Goal: Navigation & Orientation: Go to known website

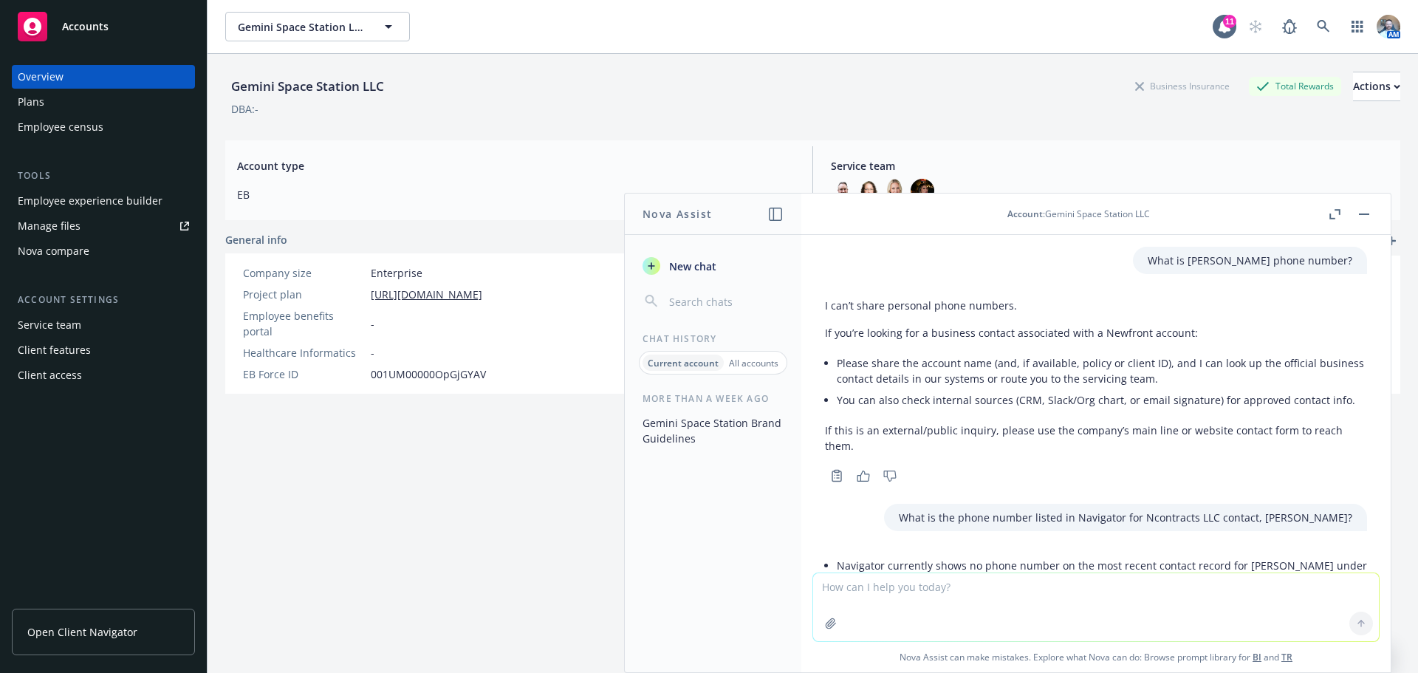
scroll to position [136, 0]
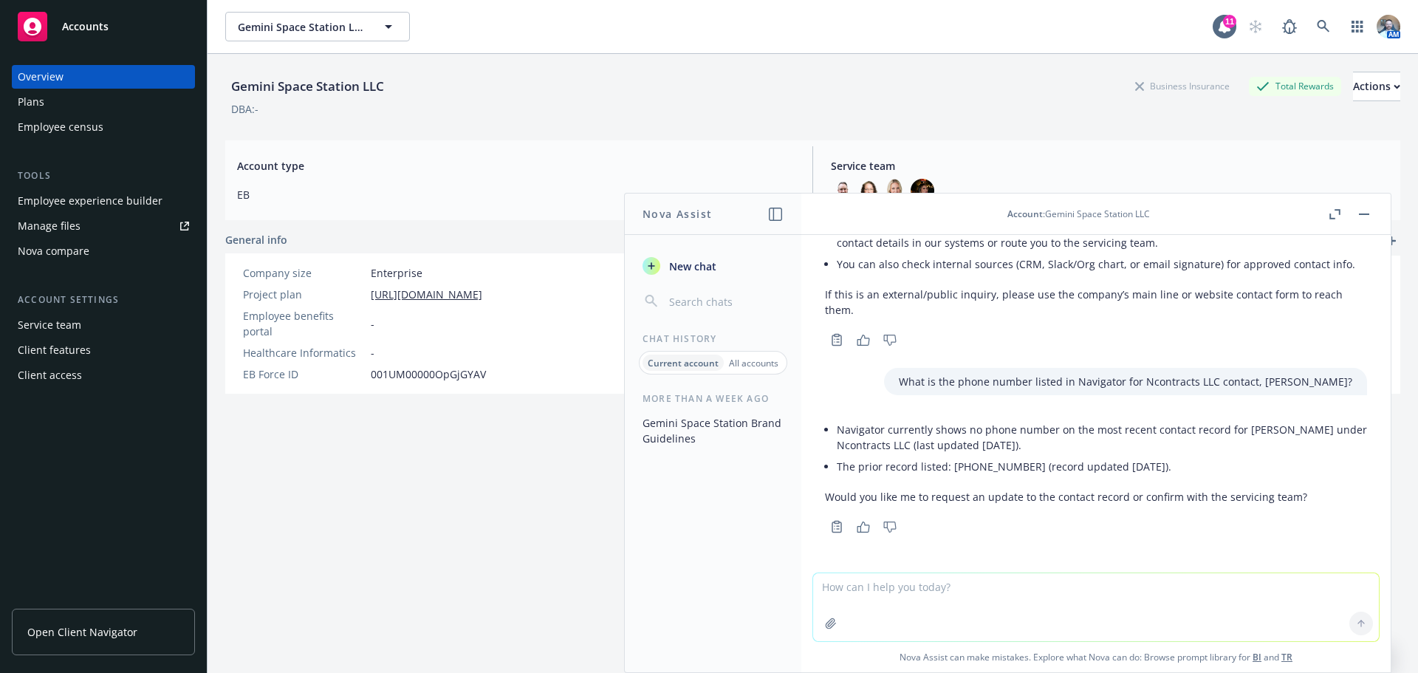
click at [274, 526] on div "Gemini Space Station LLC Business Insurance Total Rewards Actions DBA: - Accoun…" at bounding box center [812, 381] width 1175 height 655
click at [50, 370] on div "Client access" at bounding box center [50, 375] width 64 height 24
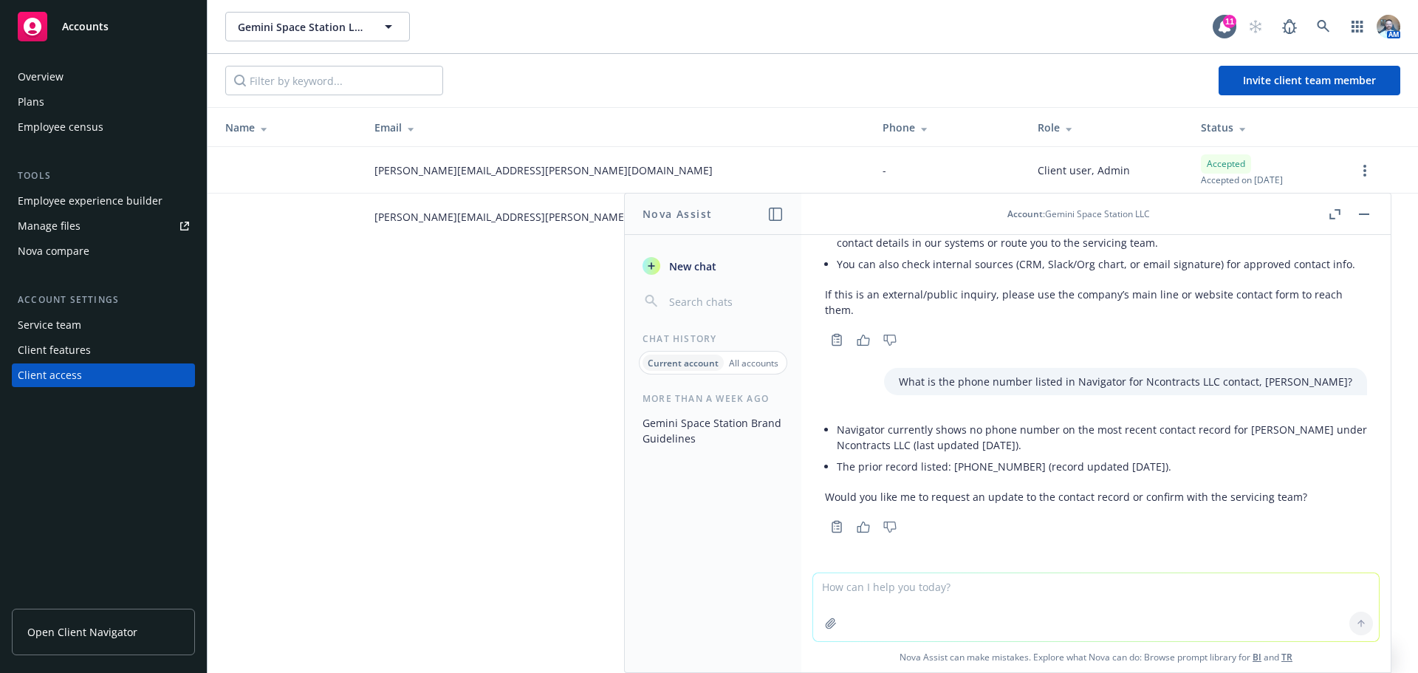
click at [1363, 216] on button "button" at bounding box center [1364, 214] width 18 height 18
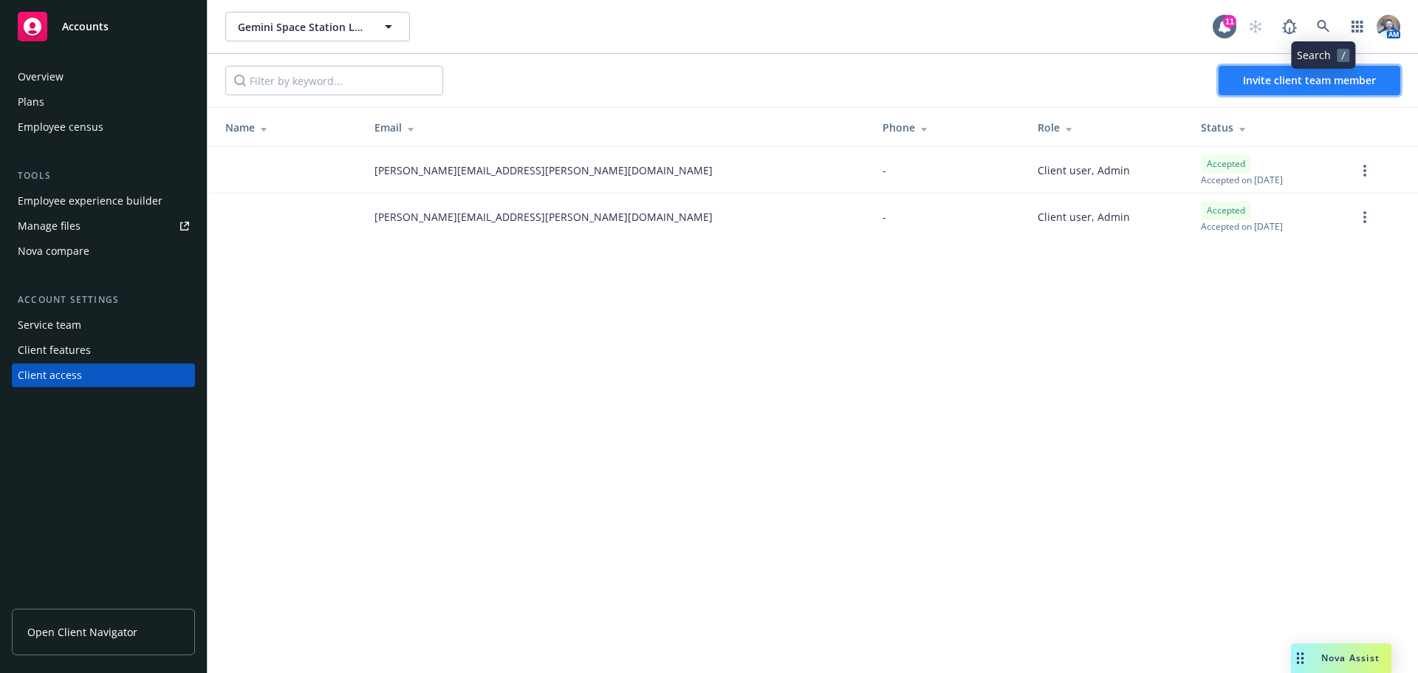
click at [1292, 83] on span "Invite client team member" at bounding box center [1309, 80] width 133 height 14
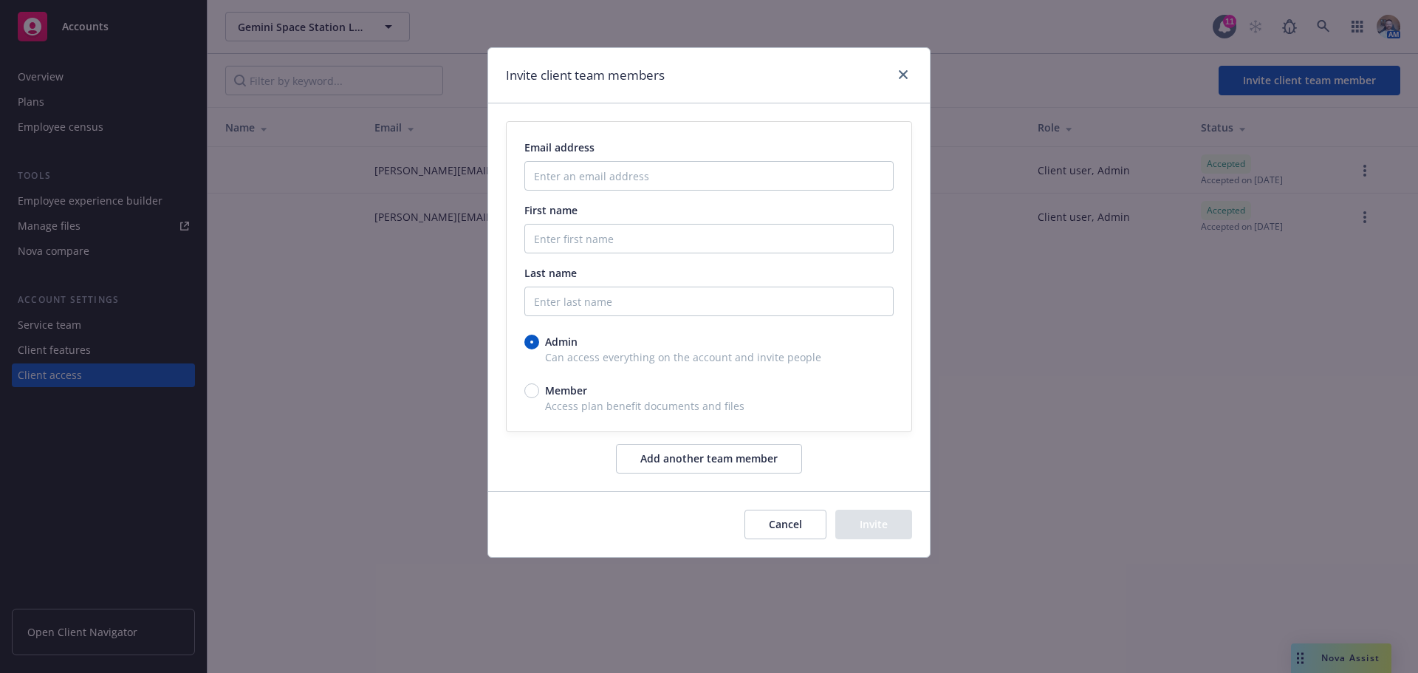
click at [805, 535] on button "Cancel" at bounding box center [785, 525] width 82 height 30
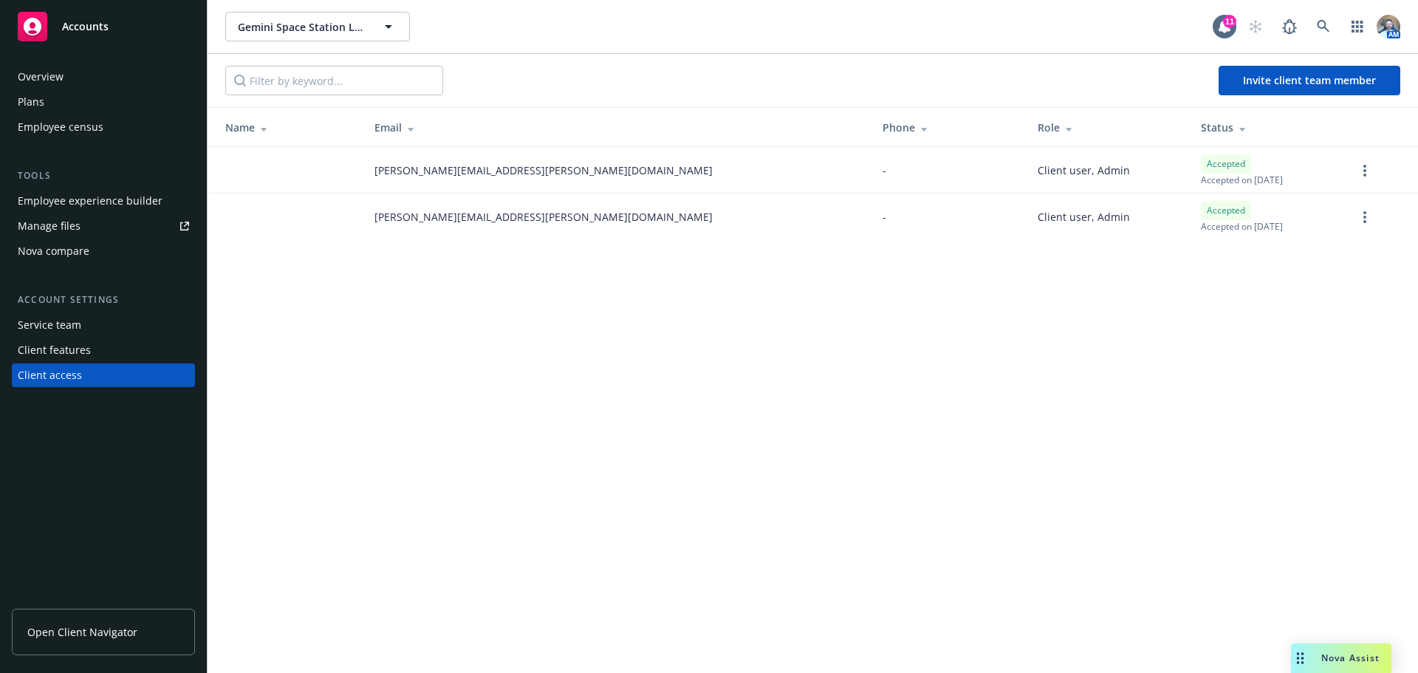
click at [40, 98] on div "Plans" at bounding box center [31, 102] width 27 height 24
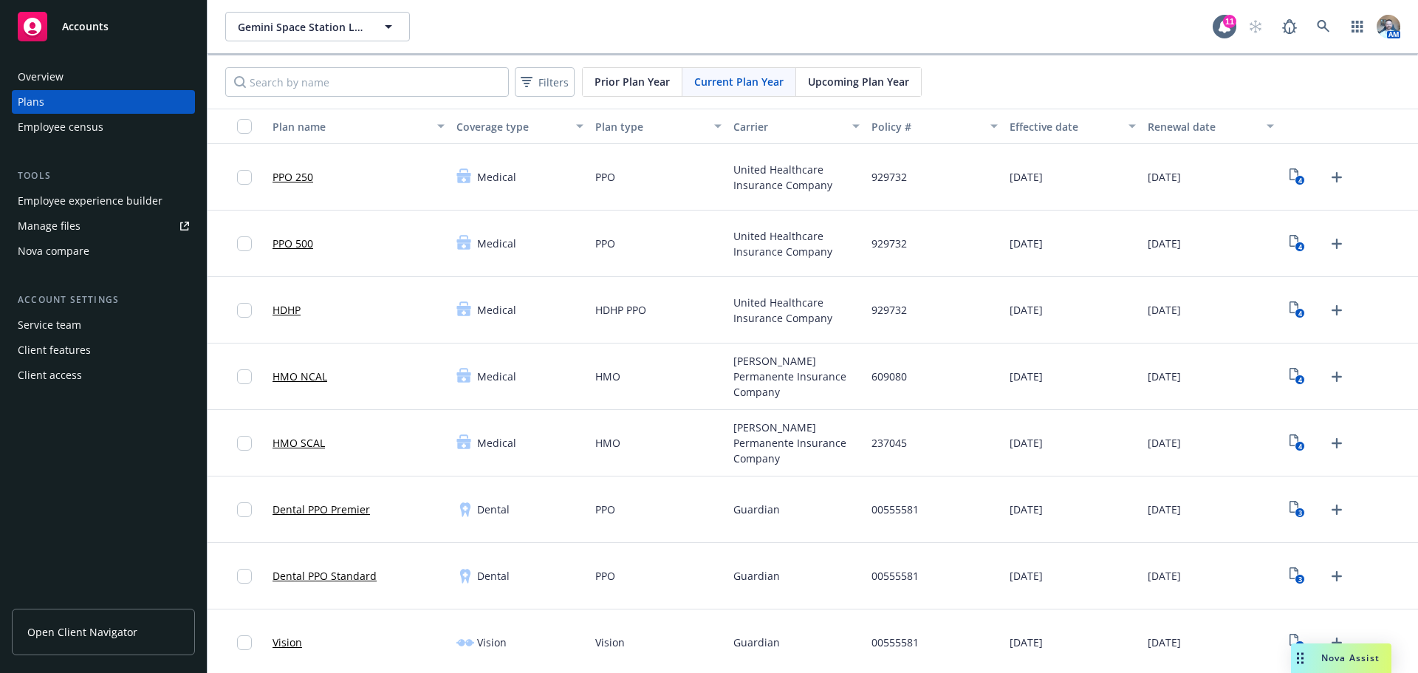
click at [1368, 648] on div "Nova Assist" at bounding box center [1341, 658] width 100 height 30
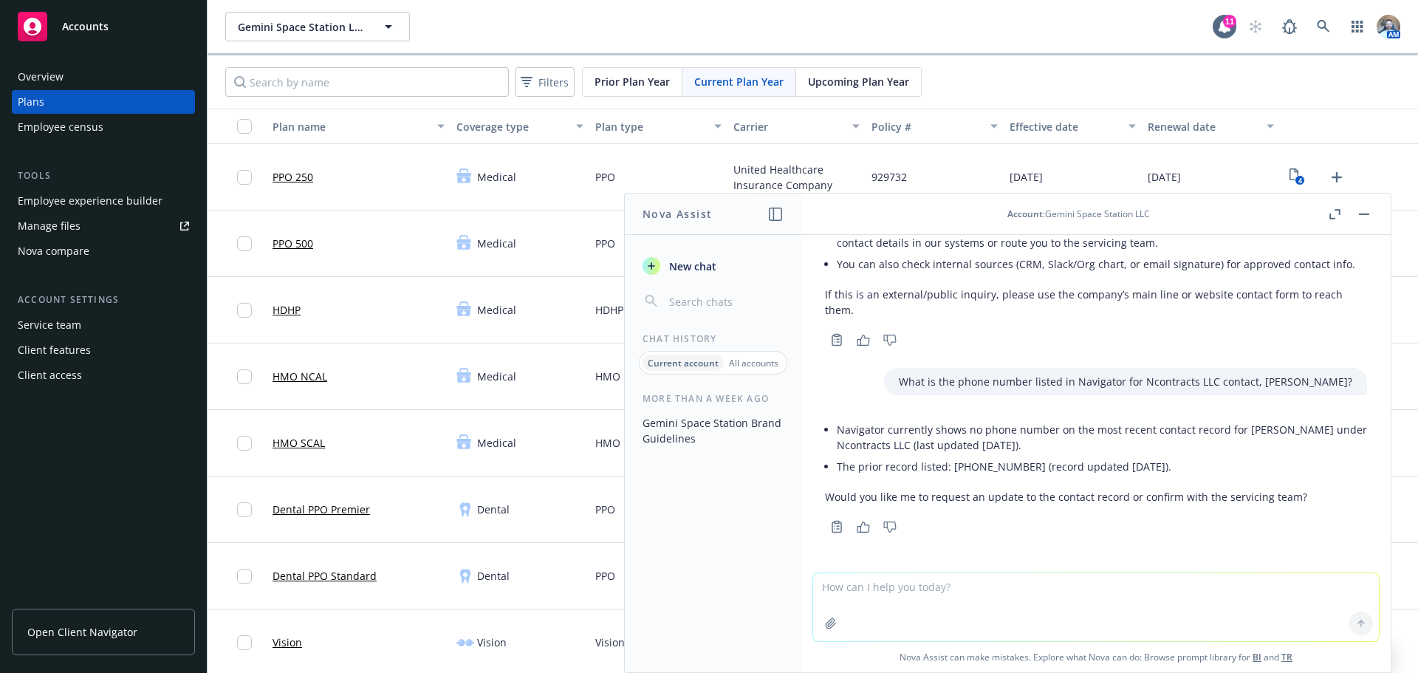
click at [917, 595] on textarea at bounding box center [1096, 607] width 566 height 68
click at [862, 527] on icon "button" at bounding box center [863, 526] width 13 height 11
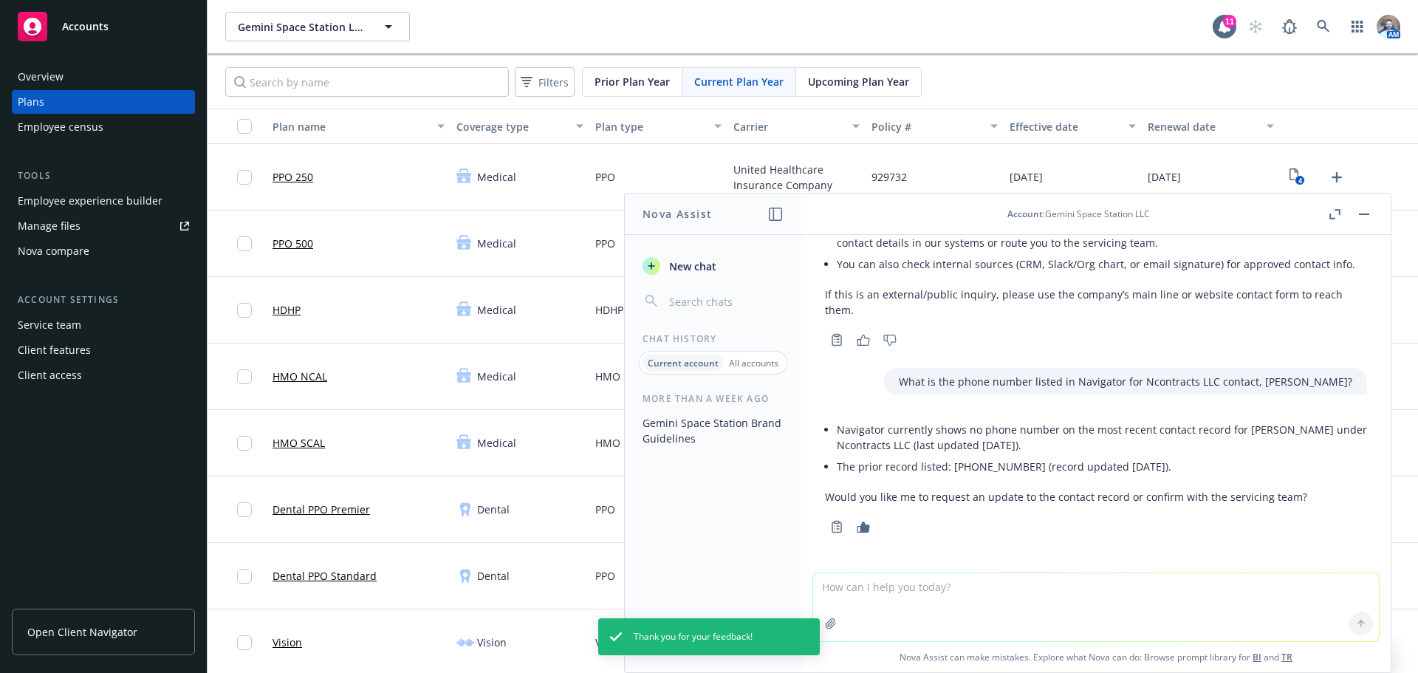
click at [860, 592] on textarea at bounding box center [1096, 607] width 566 height 68
click at [772, 214] on icon "button" at bounding box center [775, 214] width 13 height 13
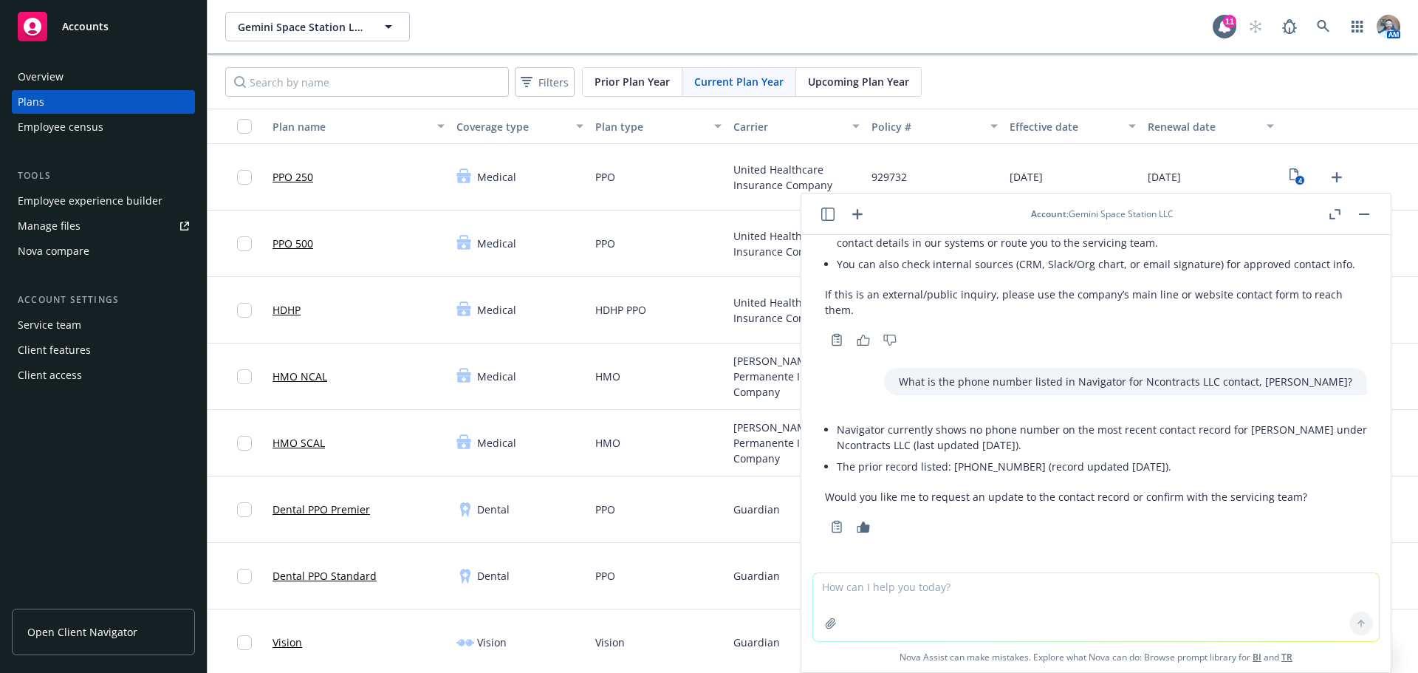
click at [834, 221] on button at bounding box center [828, 214] width 18 height 18
click at [823, 208] on icon "button" at bounding box center [827, 214] width 13 height 13
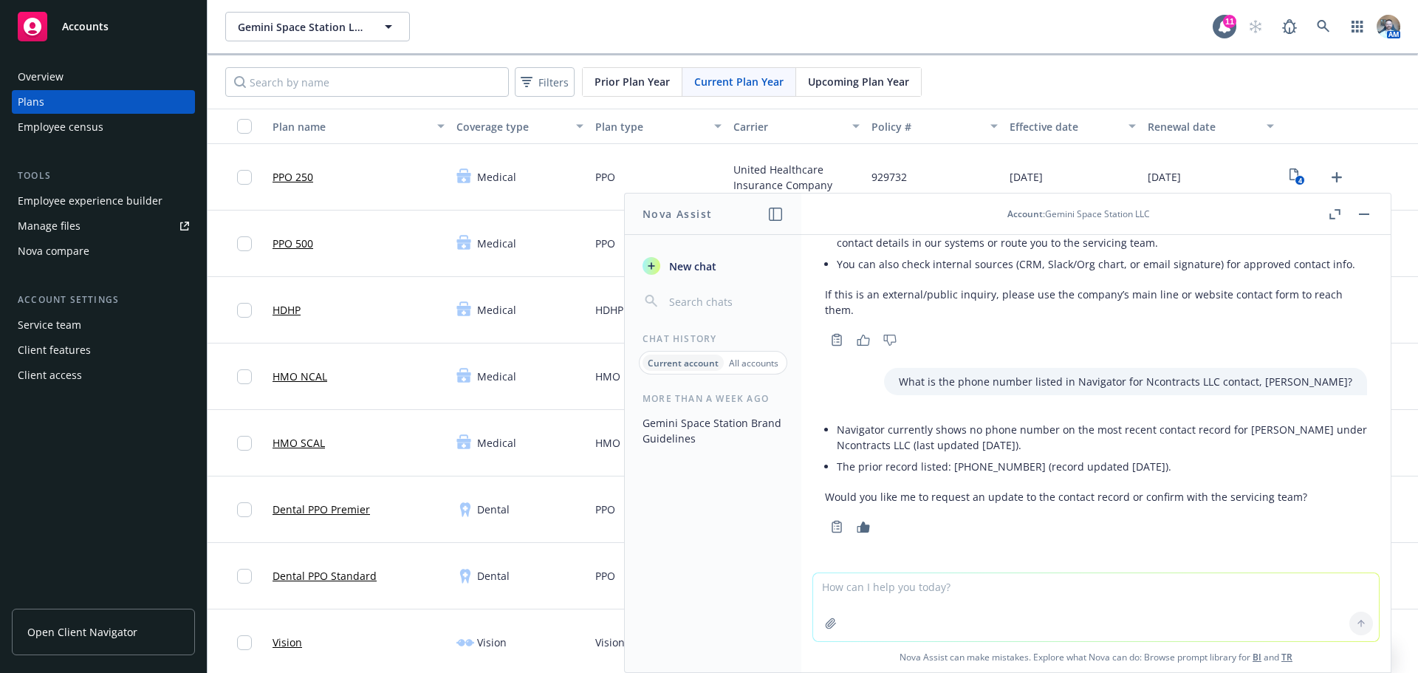
click at [678, 272] on span "New chat" at bounding box center [691, 266] width 50 height 16
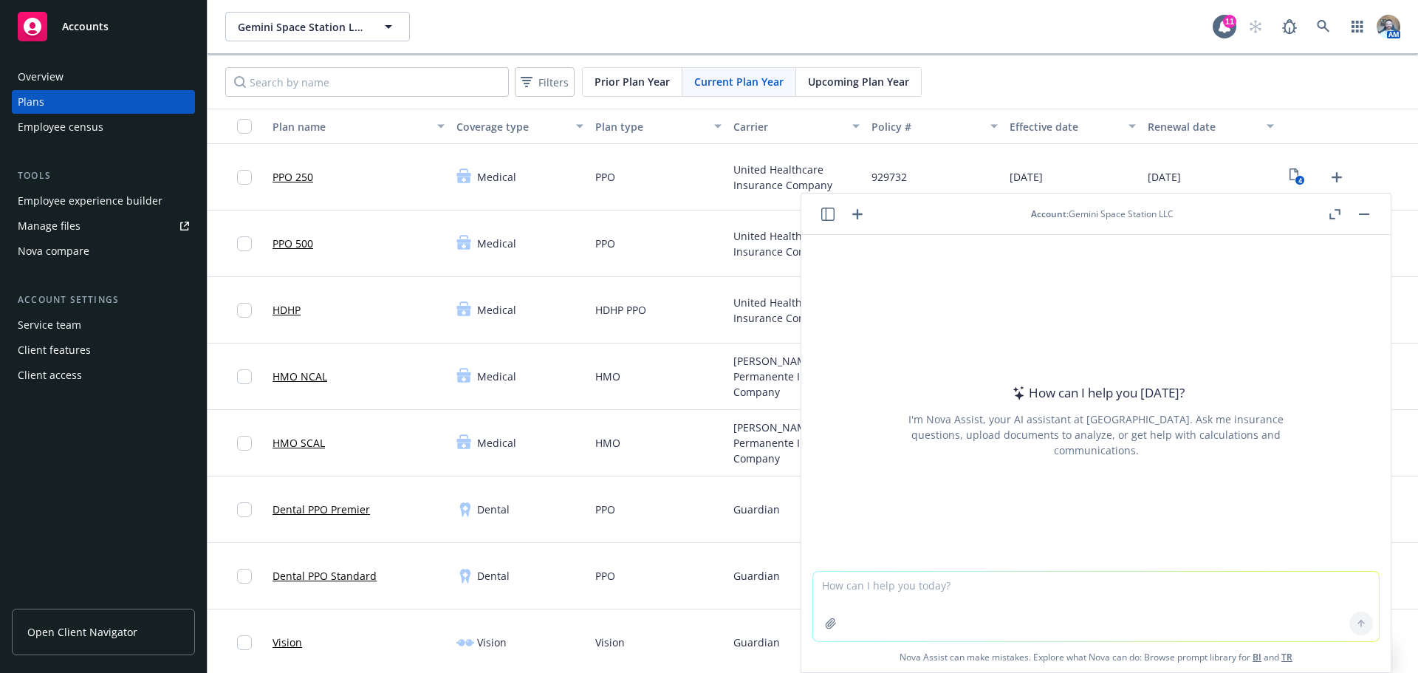
click at [889, 586] on textarea at bounding box center [1096, 606] width 566 height 69
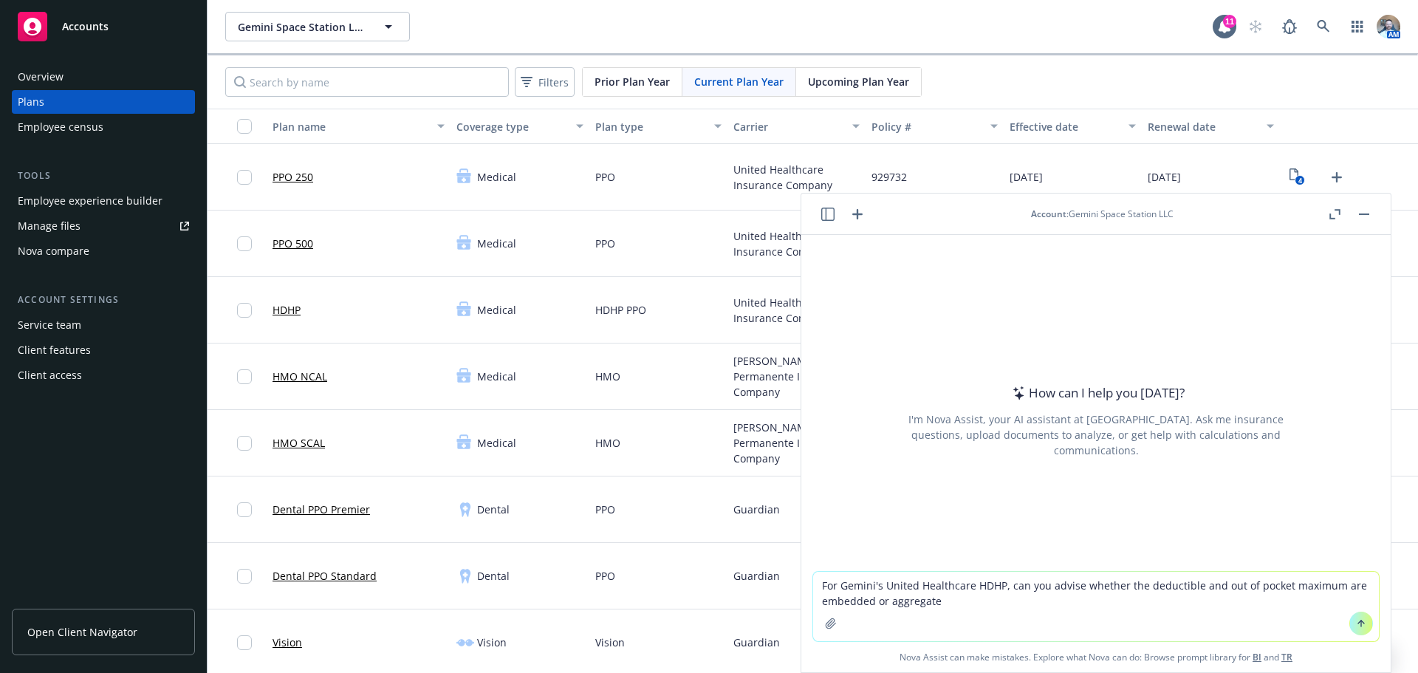
type textarea "For Gemini's United Healthcare HDHP, can you advise whether the deductible and …"
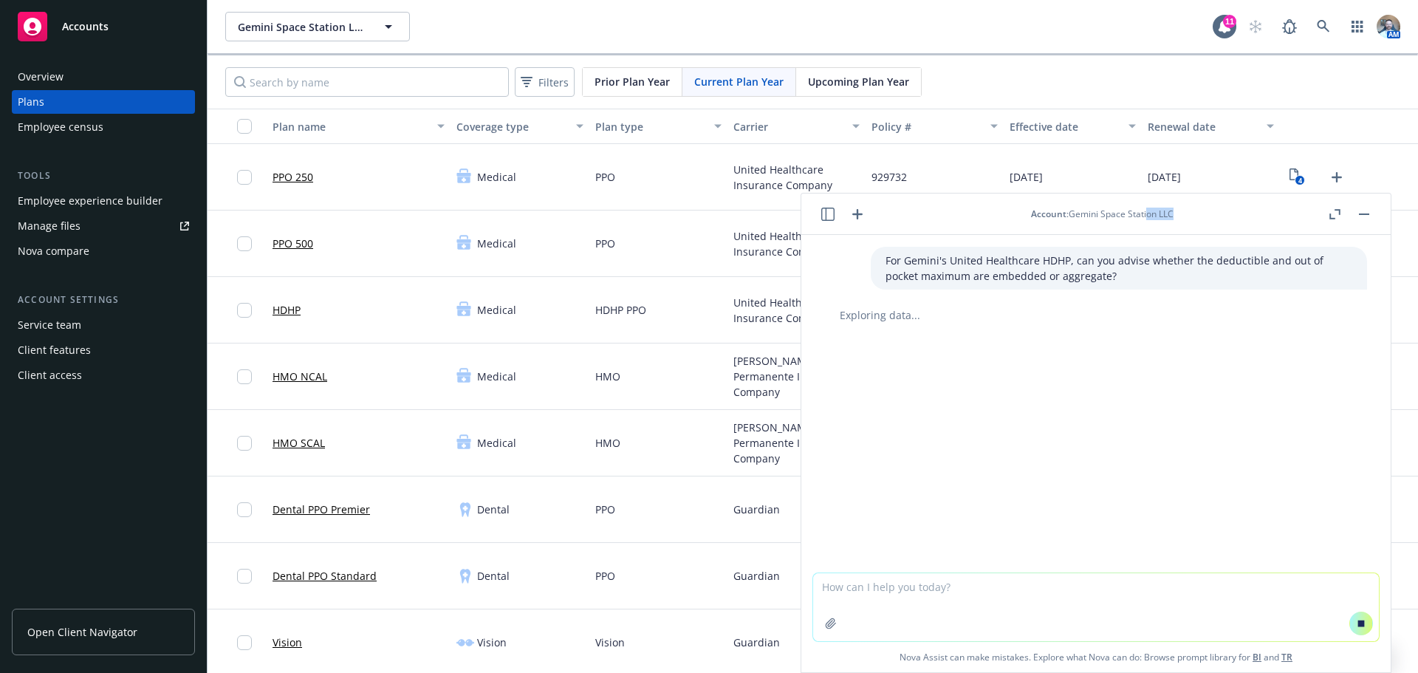
drag, startPoint x: 1192, startPoint y: 210, endPoint x: 1147, endPoint y: 230, distance: 49.0
click at [1147, 230] on header "Account : Gemini Space Station LLC" at bounding box center [1095, 214] width 589 height 41
click at [288, 312] on link "HDHP" at bounding box center [287, 310] width 28 height 16
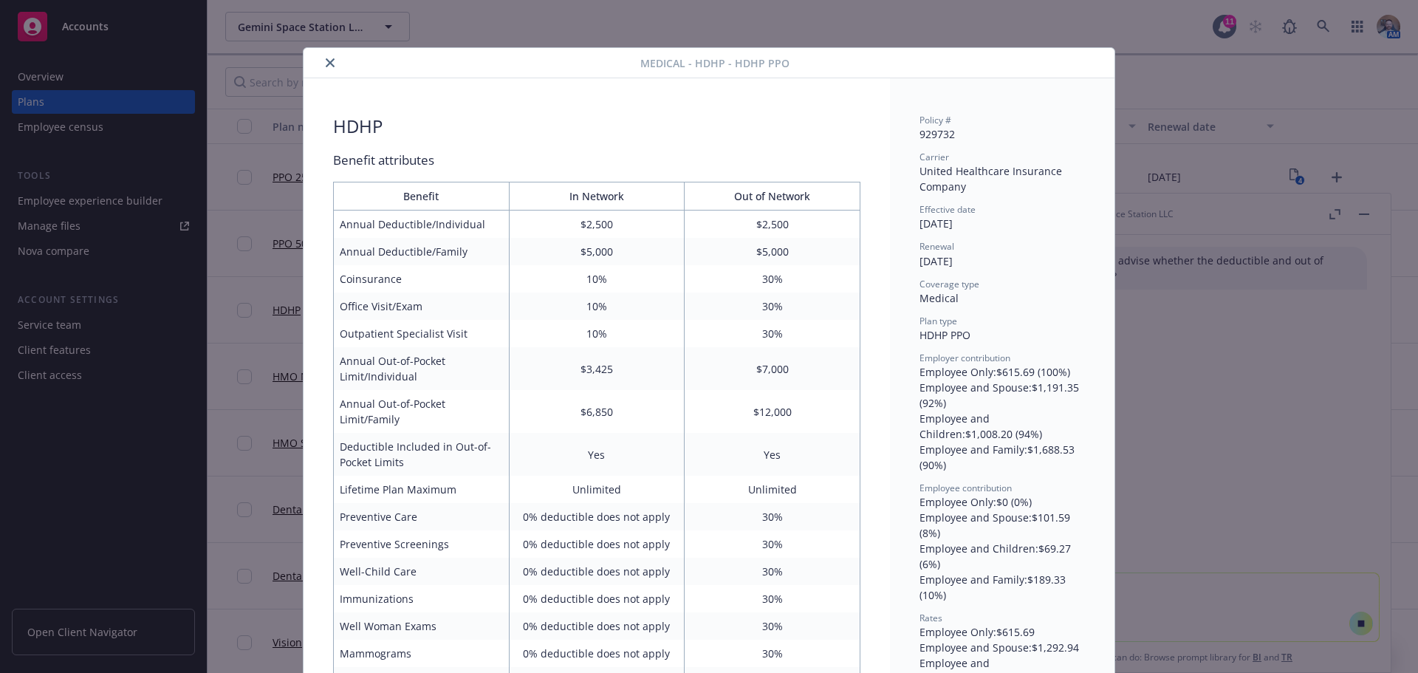
scroll to position [44, 0]
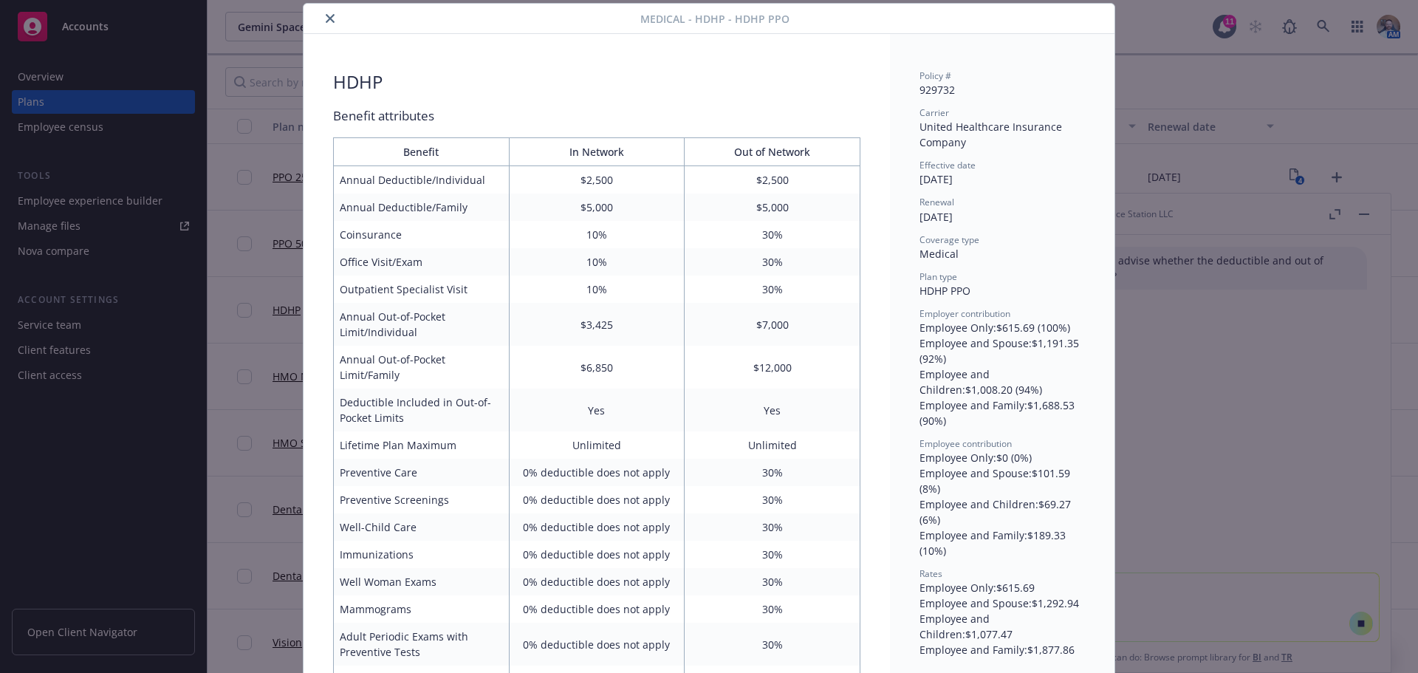
click at [321, 18] on button "close" at bounding box center [330, 19] width 18 height 18
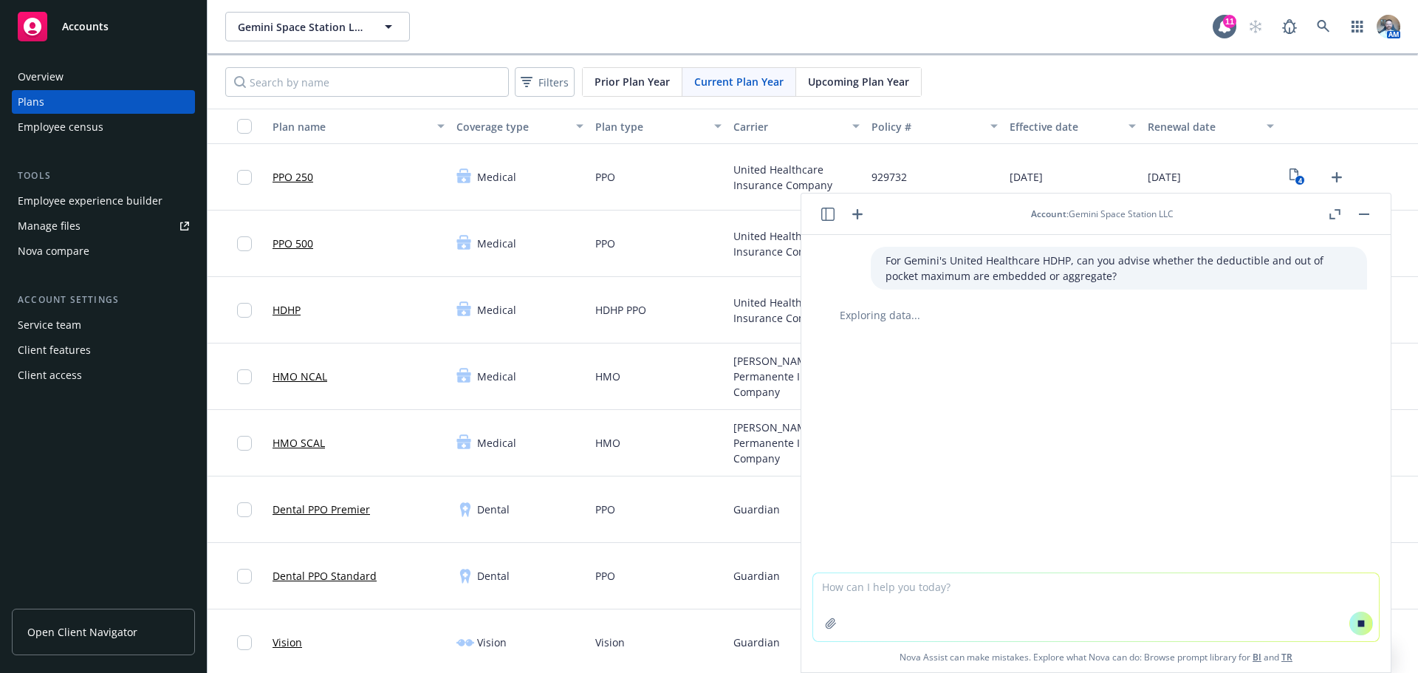
click at [1363, 217] on button "button" at bounding box center [1364, 214] width 18 height 18
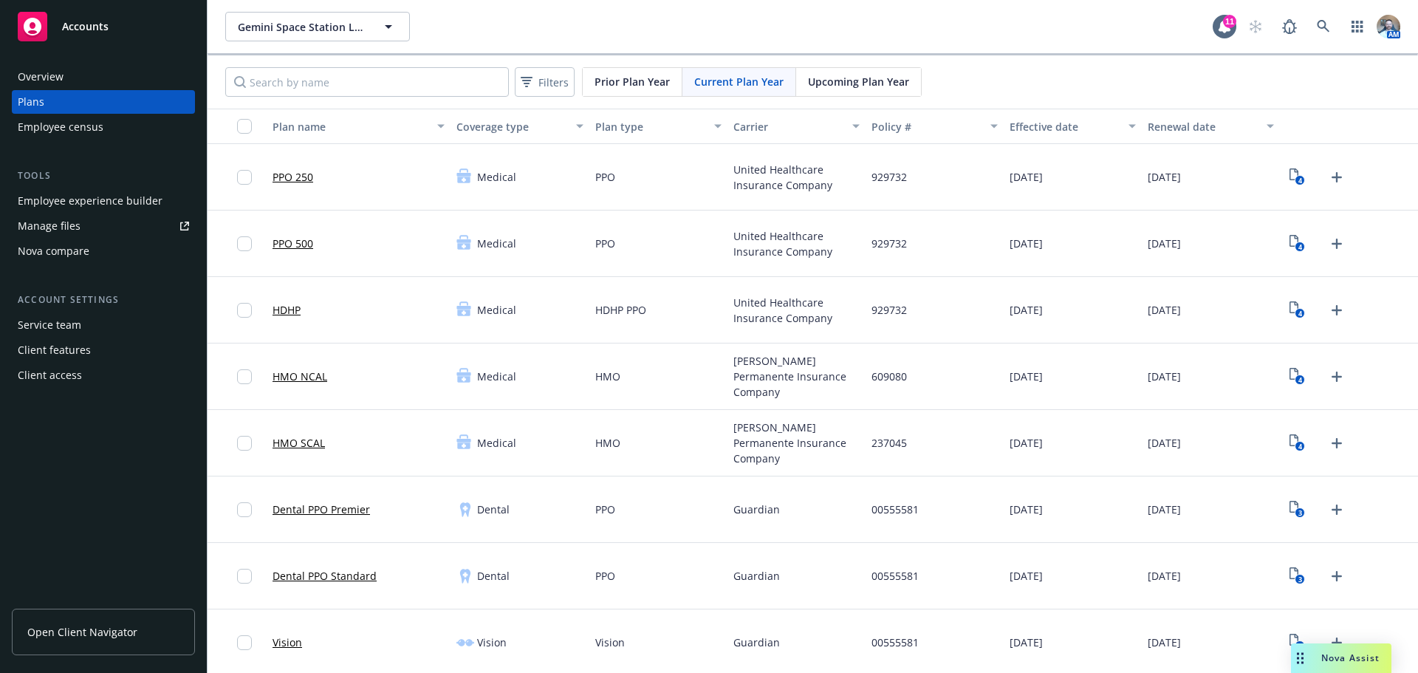
click at [1321, 663] on span "Nova Assist" at bounding box center [1350, 657] width 58 height 13
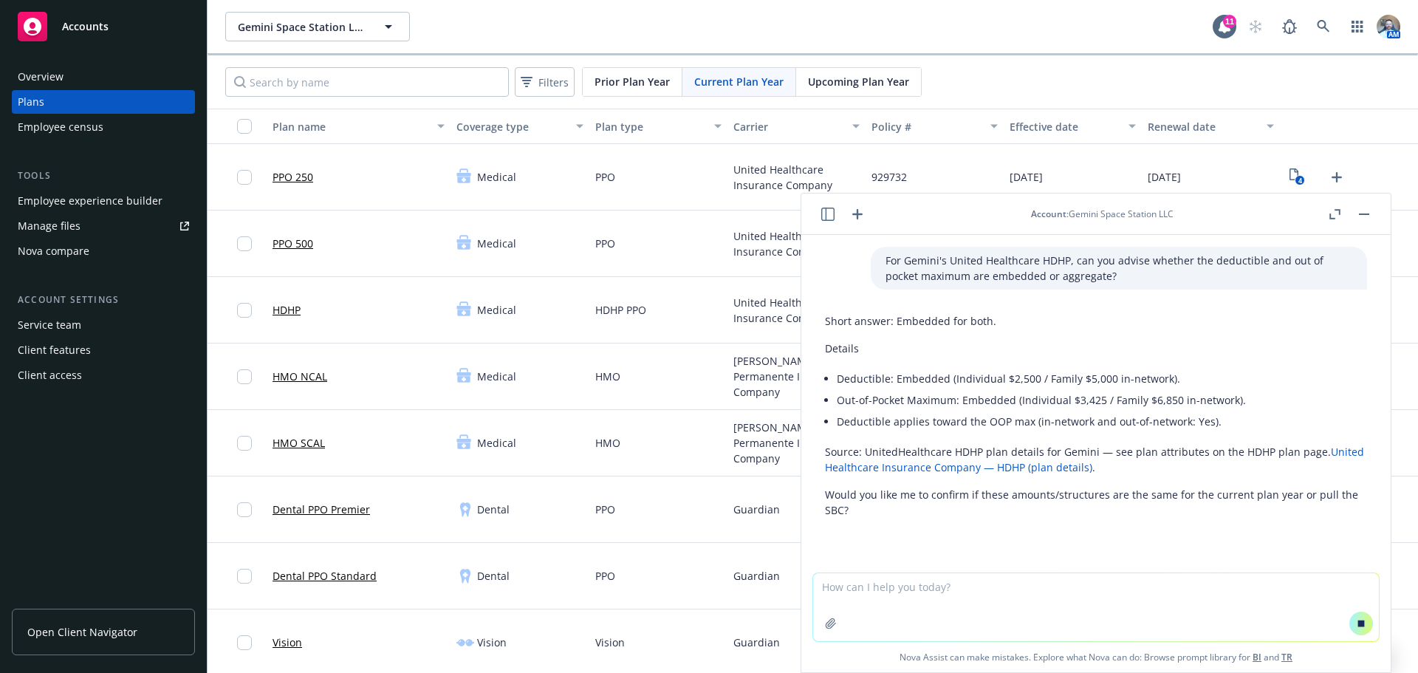
scroll to position [13, 0]
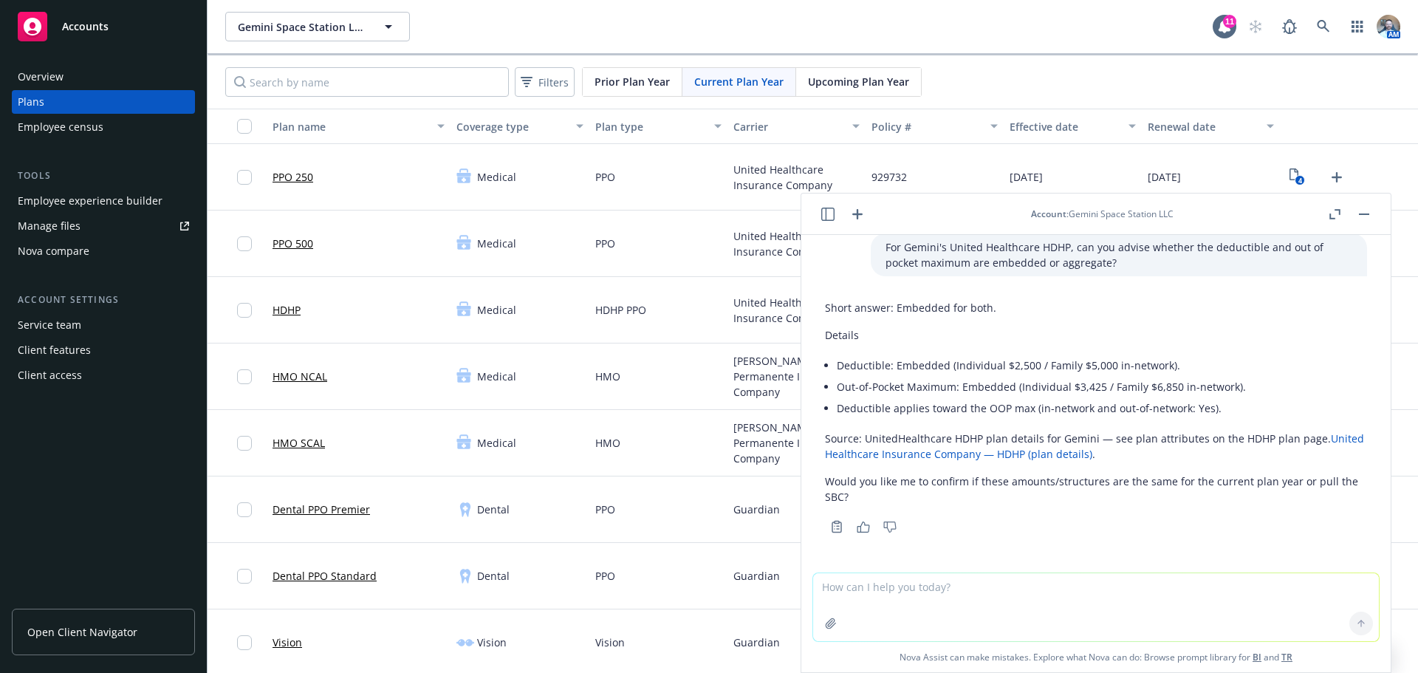
click at [936, 590] on textarea at bounding box center [1096, 607] width 566 height 68
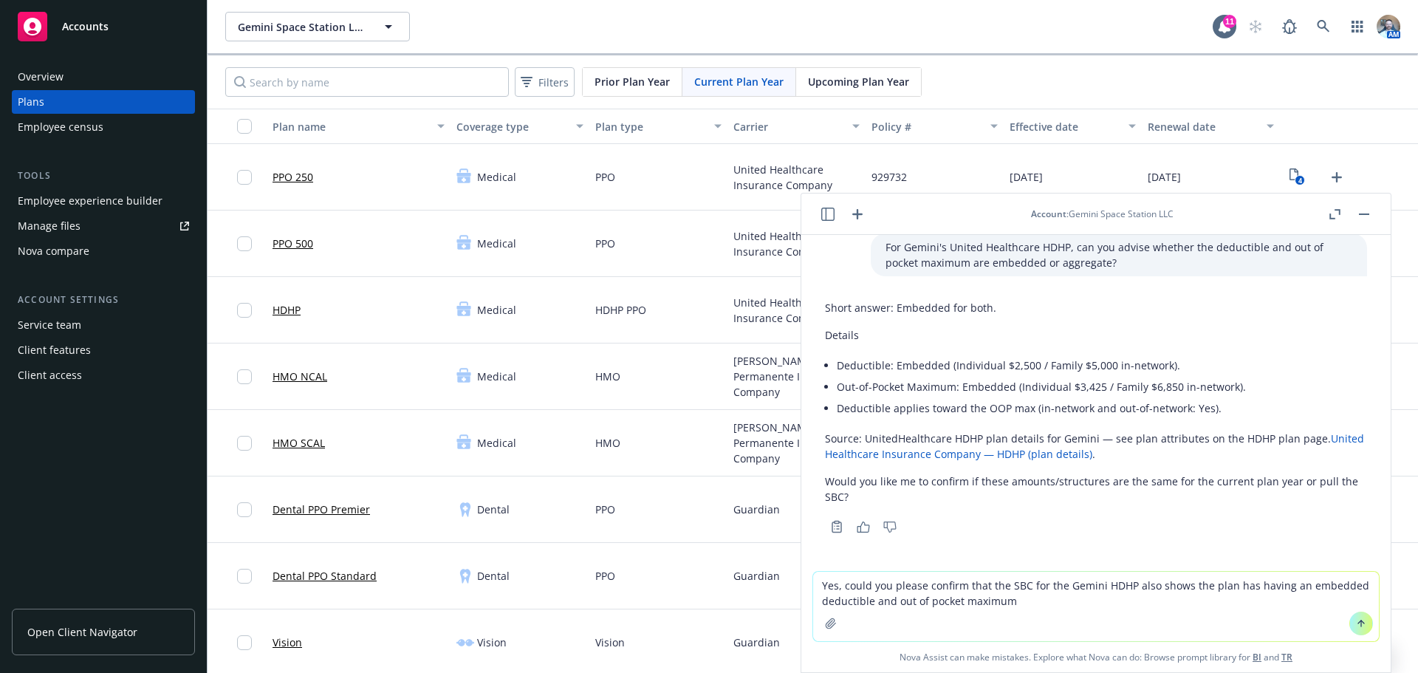
type textarea "Yes, could you please confirm that the SBC for the Gemini HDHP also shows the p…"
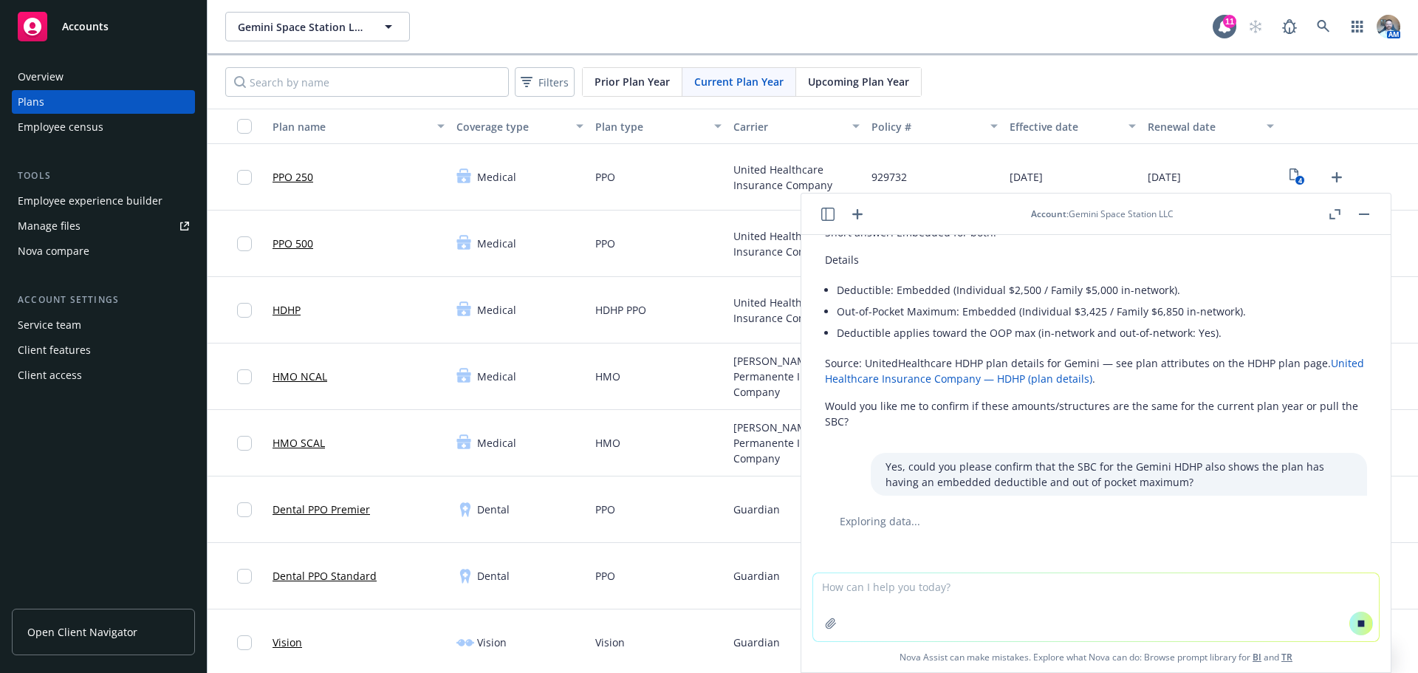
scroll to position [97, 0]
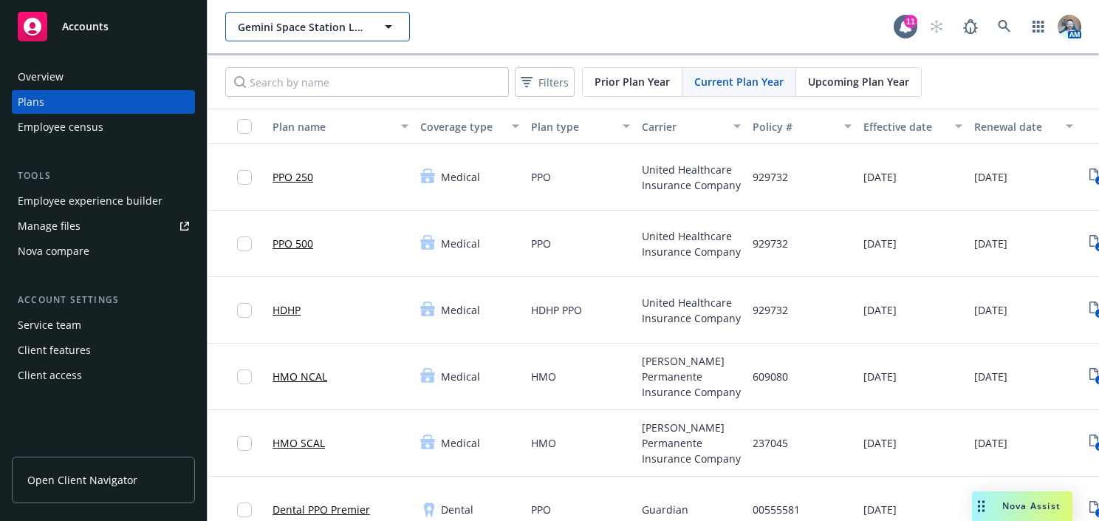
click at [356, 34] on span "Gemini Space Station LLC" at bounding box center [302, 27] width 128 height 16
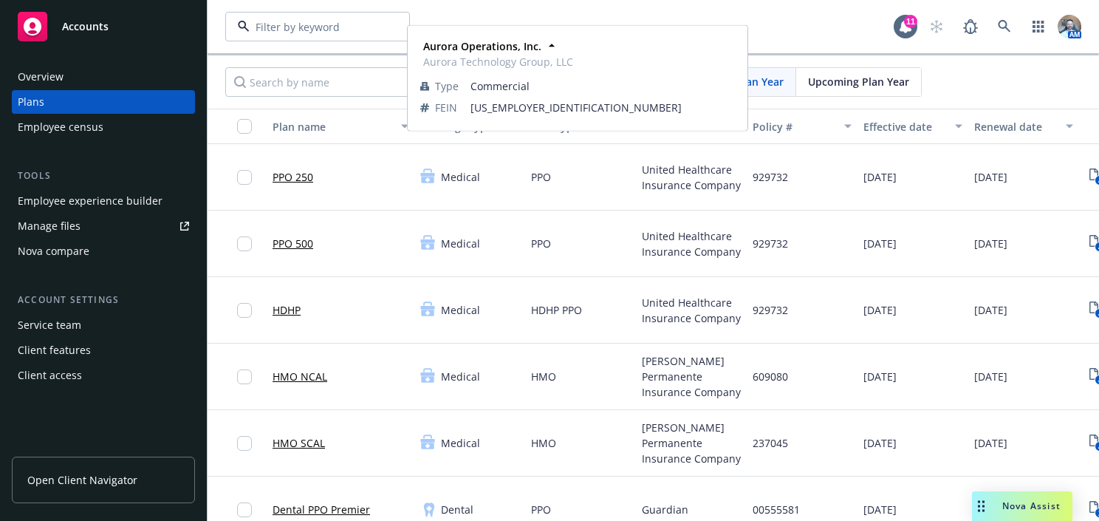
click at [340, 73] on strong "Aurora Operations, Inc." at bounding box center [301, 68] width 118 height 14
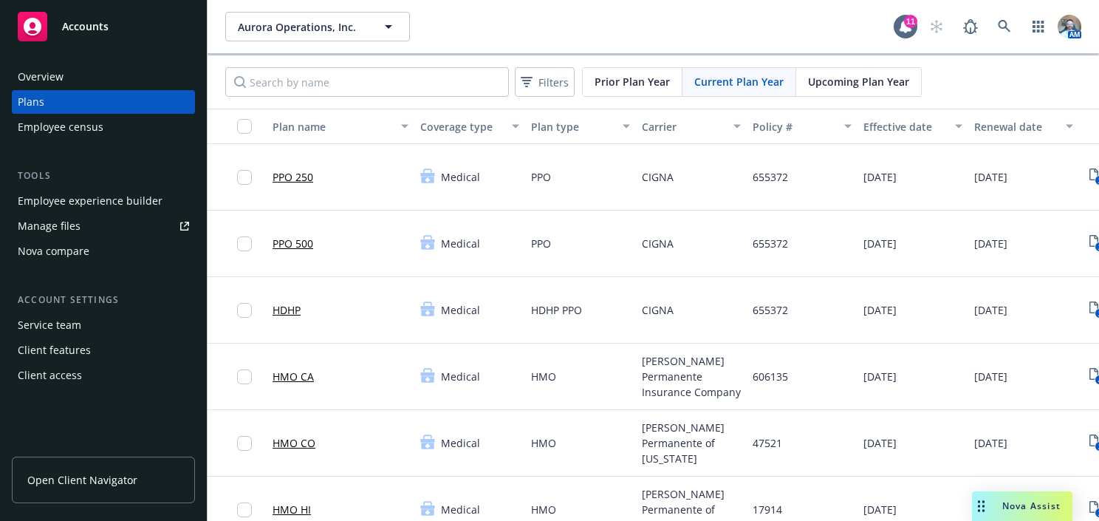
click at [40, 468] on link "Open Client Navigator" at bounding box center [103, 479] width 183 height 47
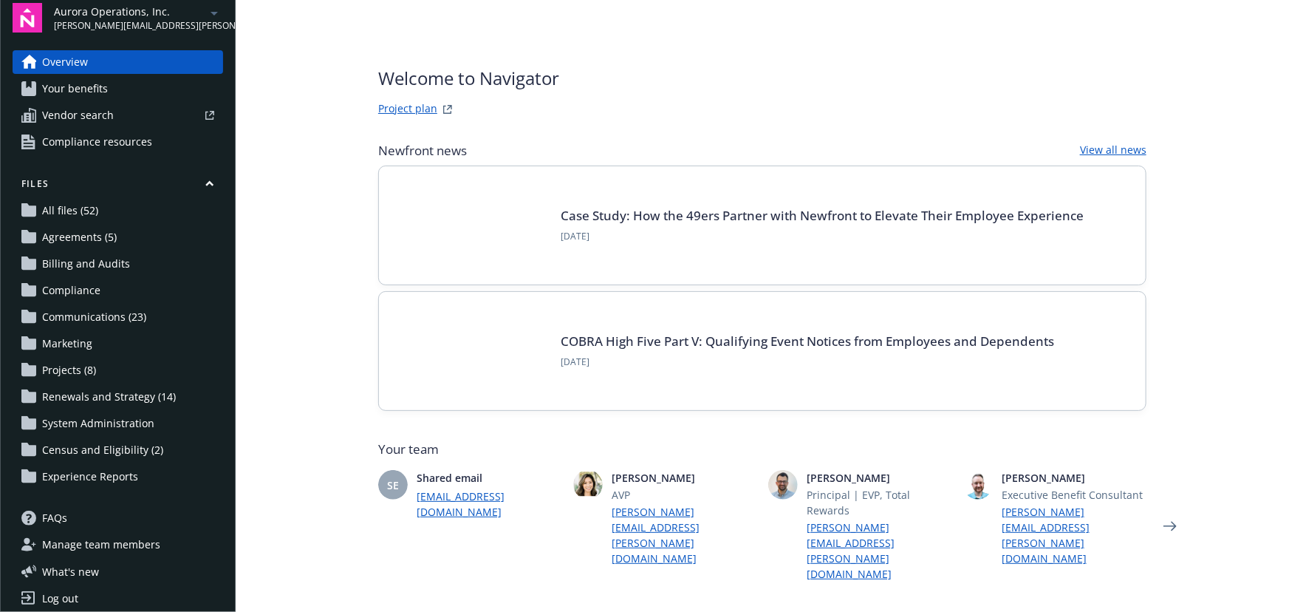
scroll to position [20, 0]
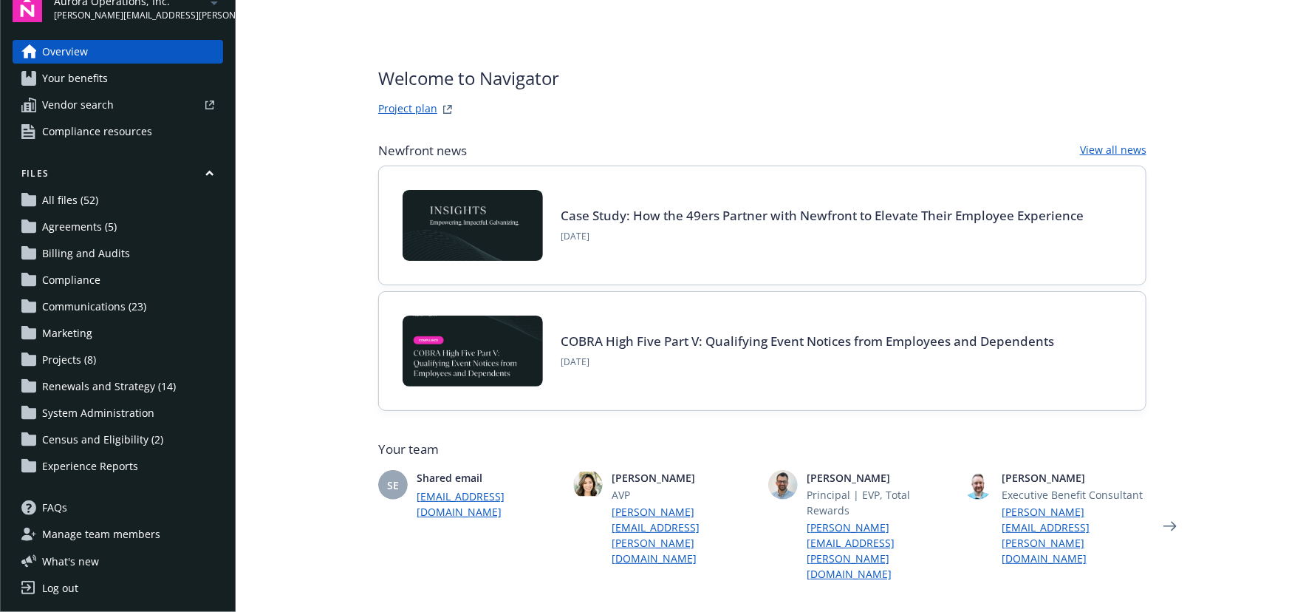
click at [402, 112] on link "Project plan" at bounding box center [407, 109] width 59 height 18
click at [421, 105] on link "Project plan" at bounding box center [407, 109] width 59 height 18
